Goal: Find specific page/section: Find specific page/section

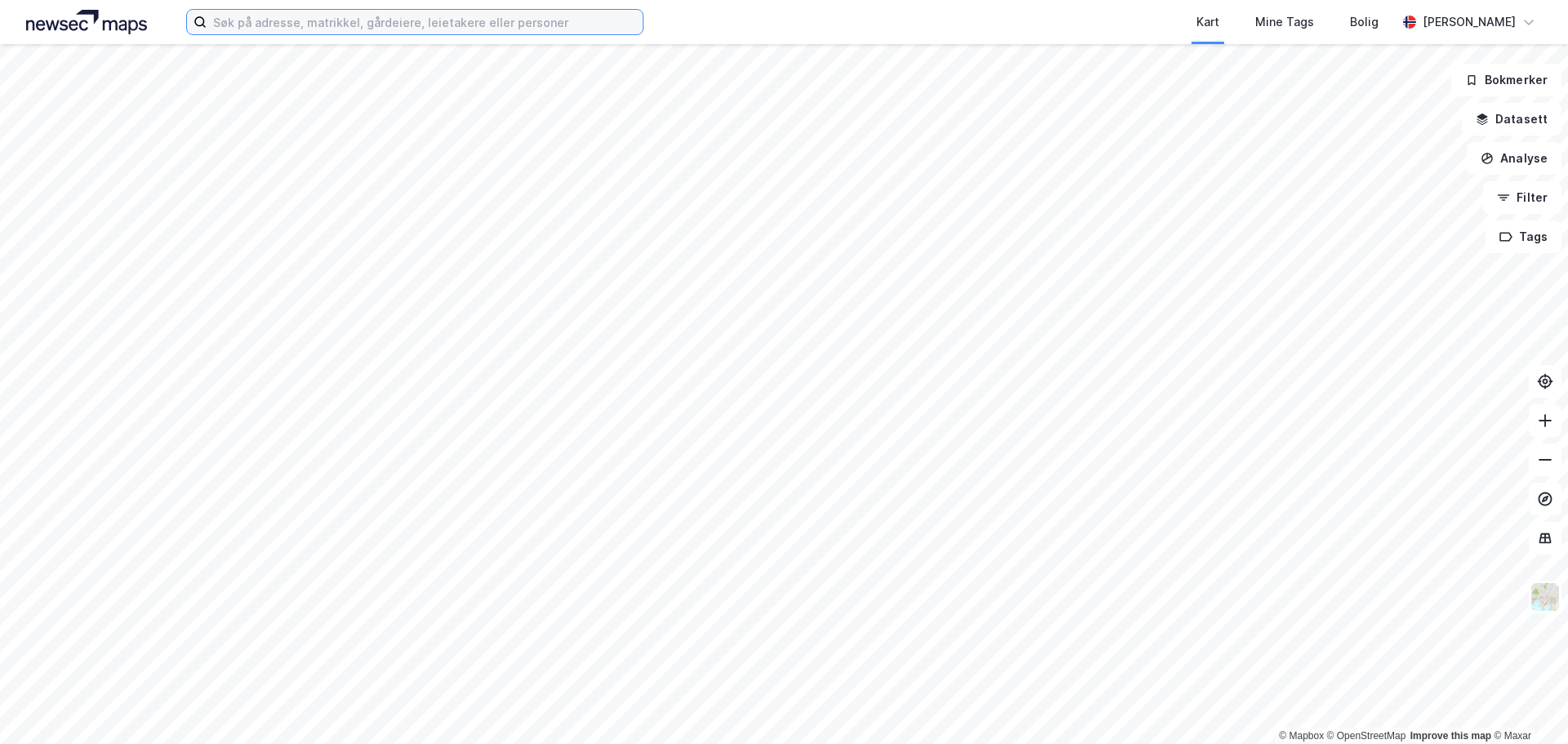
click at [308, 21] on input at bounding box center [424, 22] width 436 height 24
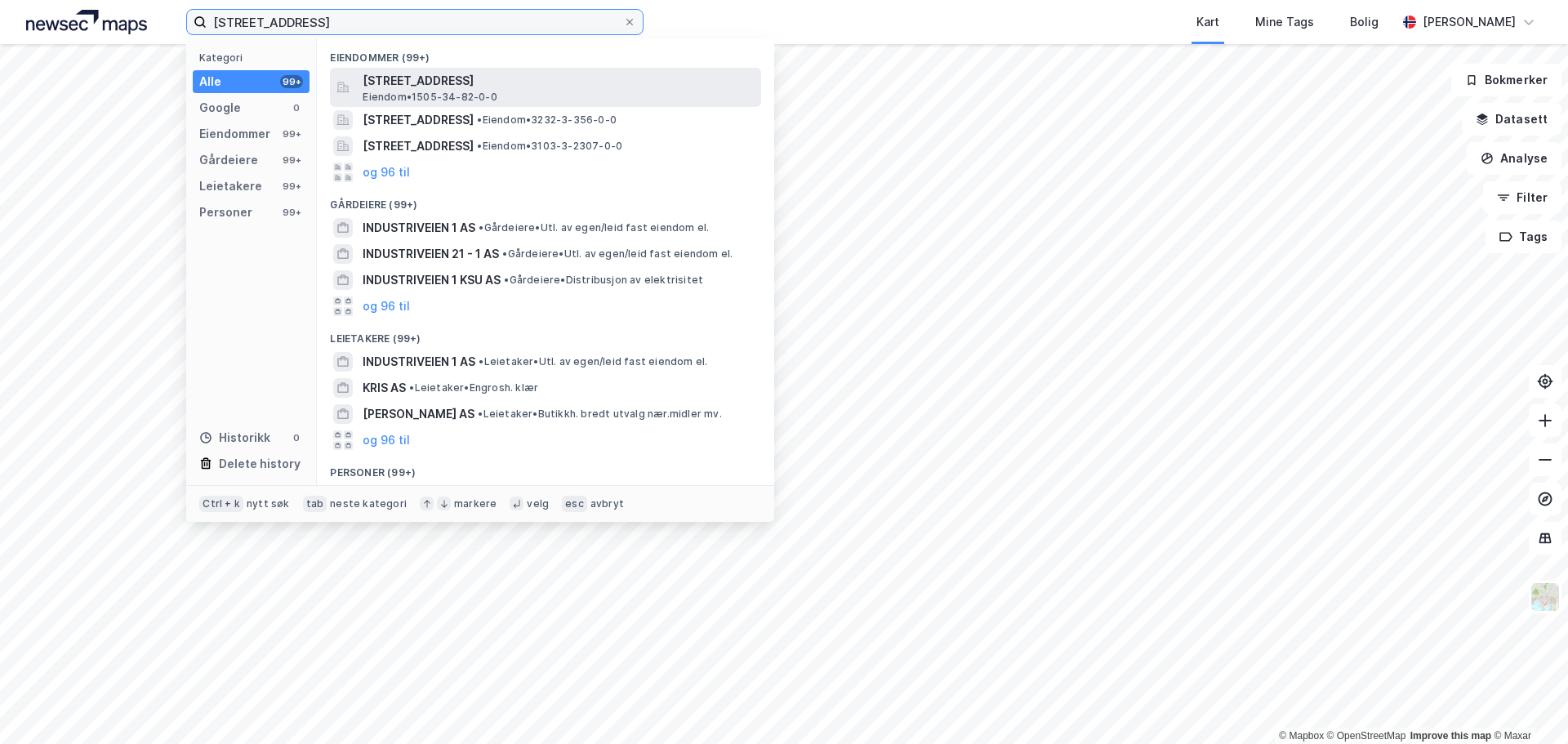
type input "[STREET_ADDRESS]"
click at [454, 73] on span "[STREET_ADDRESS]" at bounding box center [559, 81] width 392 height 19
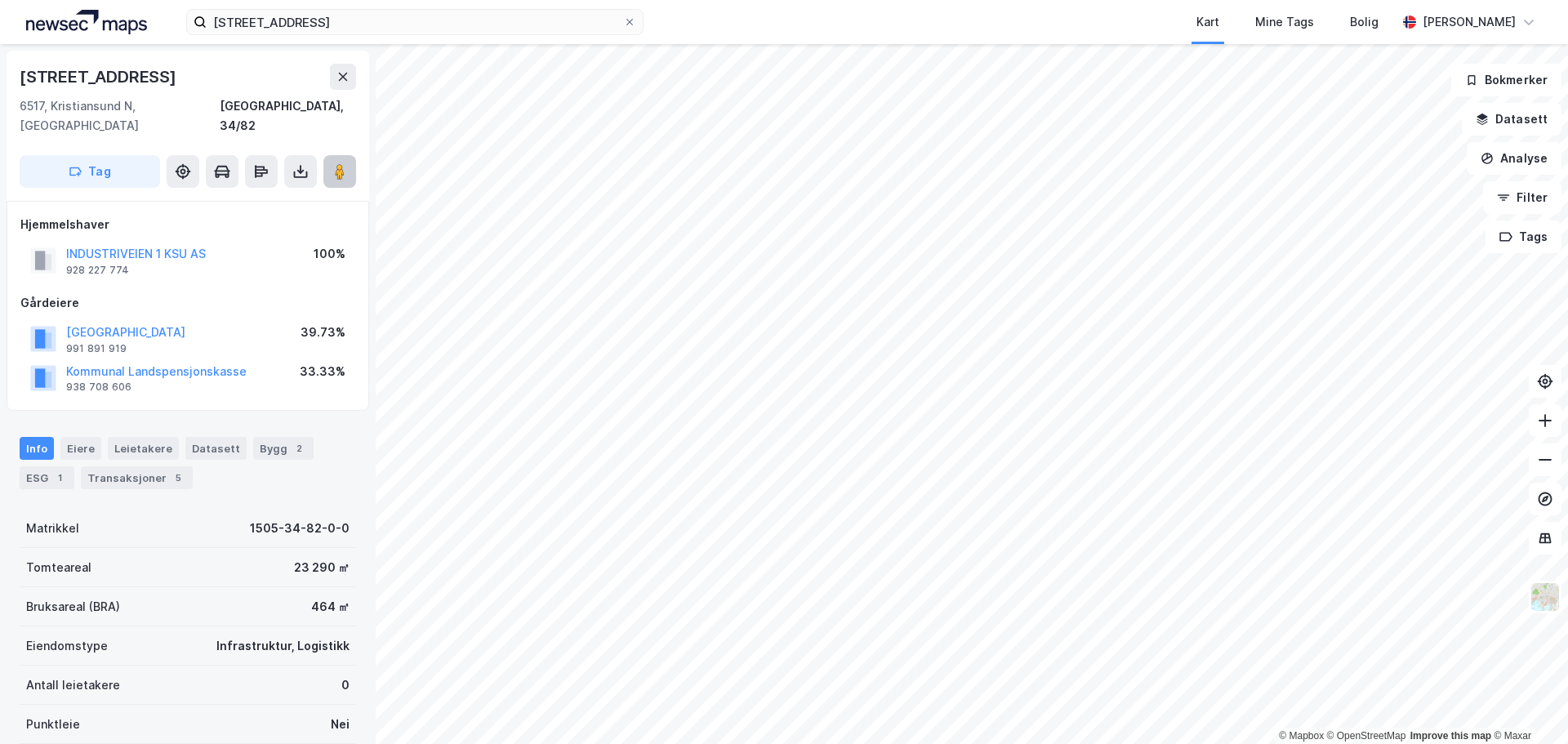
click at [339, 163] on image at bounding box center [340, 170] width 10 height 16
click at [634, 15] on div at bounding box center [630, 22] width 10 height 13
click at [623, 15] on input "[STREET_ADDRESS]" at bounding box center [415, 22] width 417 height 24
